Goal: Navigation & Orientation: Find specific page/section

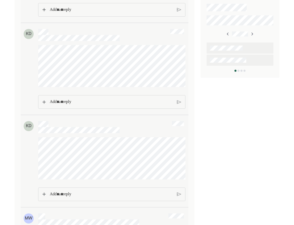
scroll to position [279, 0]
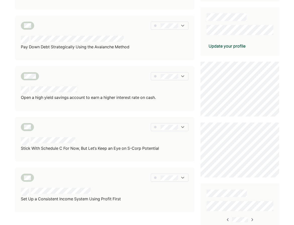
scroll to position [140, 0]
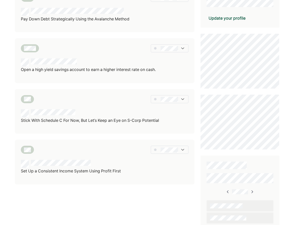
click at [181, 151] on img at bounding box center [182, 149] width 5 height 5
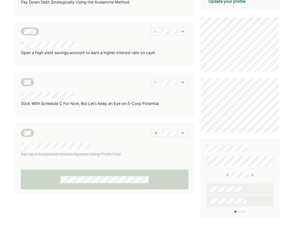
scroll to position [125, 0]
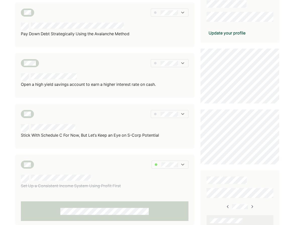
click at [183, 114] on img at bounding box center [182, 113] width 5 height 5
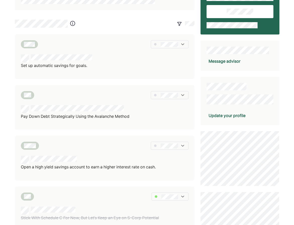
scroll to position [41, 0]
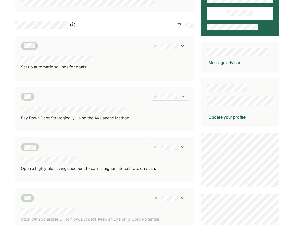
click at [118, 162] on div at bounding box center [88, 161] width 135 height 8
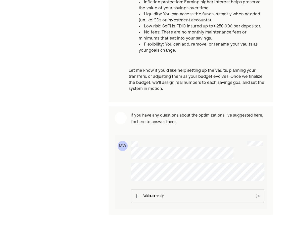
scroll to position [252, 0]
click at [151, 198] on p "Rich Text Editor. Editing area: main" at bounding box center [197, 196] width 110 height 7
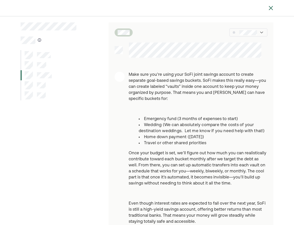
scroll to position [0, 0]
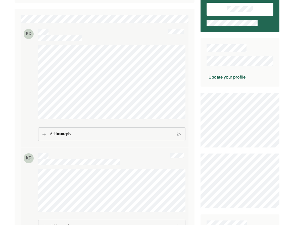
scroll to position [56, 0]
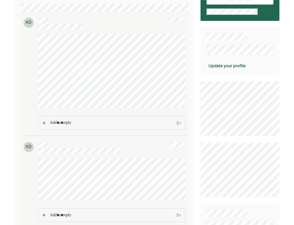
click at [57, 126] on p "Rich Text Editor. Editing area: main" at bounding box center [111, 122] width 123 height 7
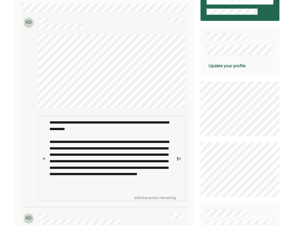
click at [178, 161] on img at bounding box center [179, 158] width 4 height 5
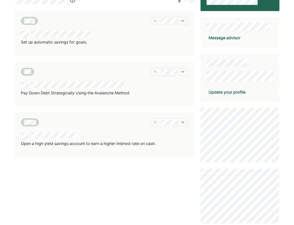
scroll to position [56, 0]
